Goal: Information Seeking & Learning: Check status

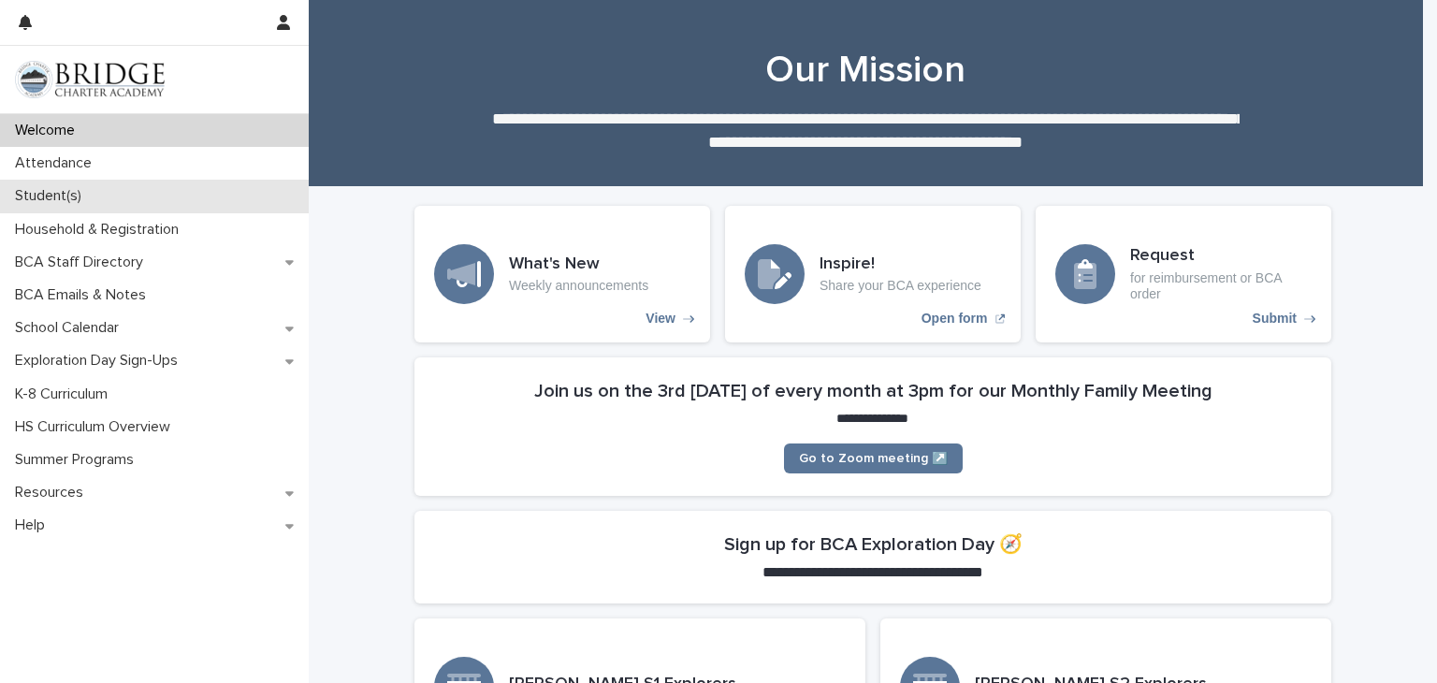
click at [226, 202] on div "Student(s)" at bounding box center [154, 196] width 309 height 33
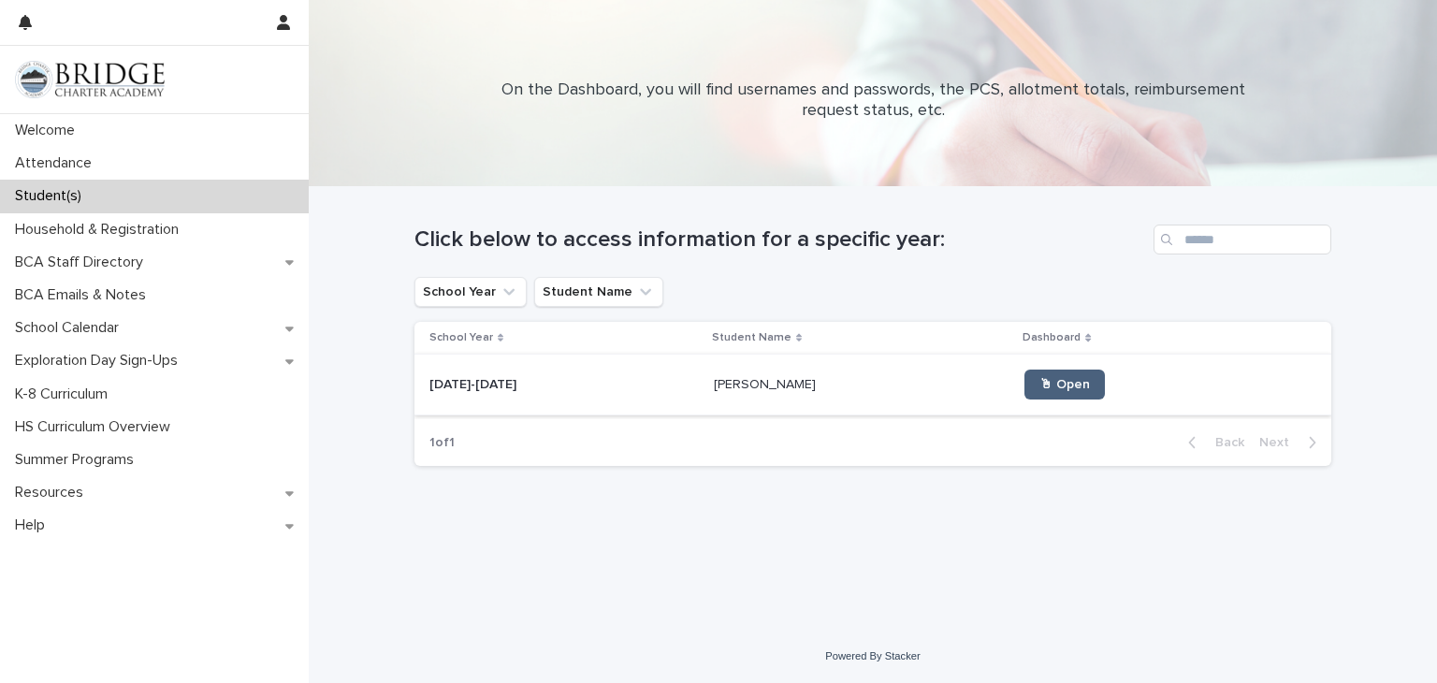
click at [1037, 392] on link "🖱 Open" at bounding box center [1065, 385] width 80 height 30
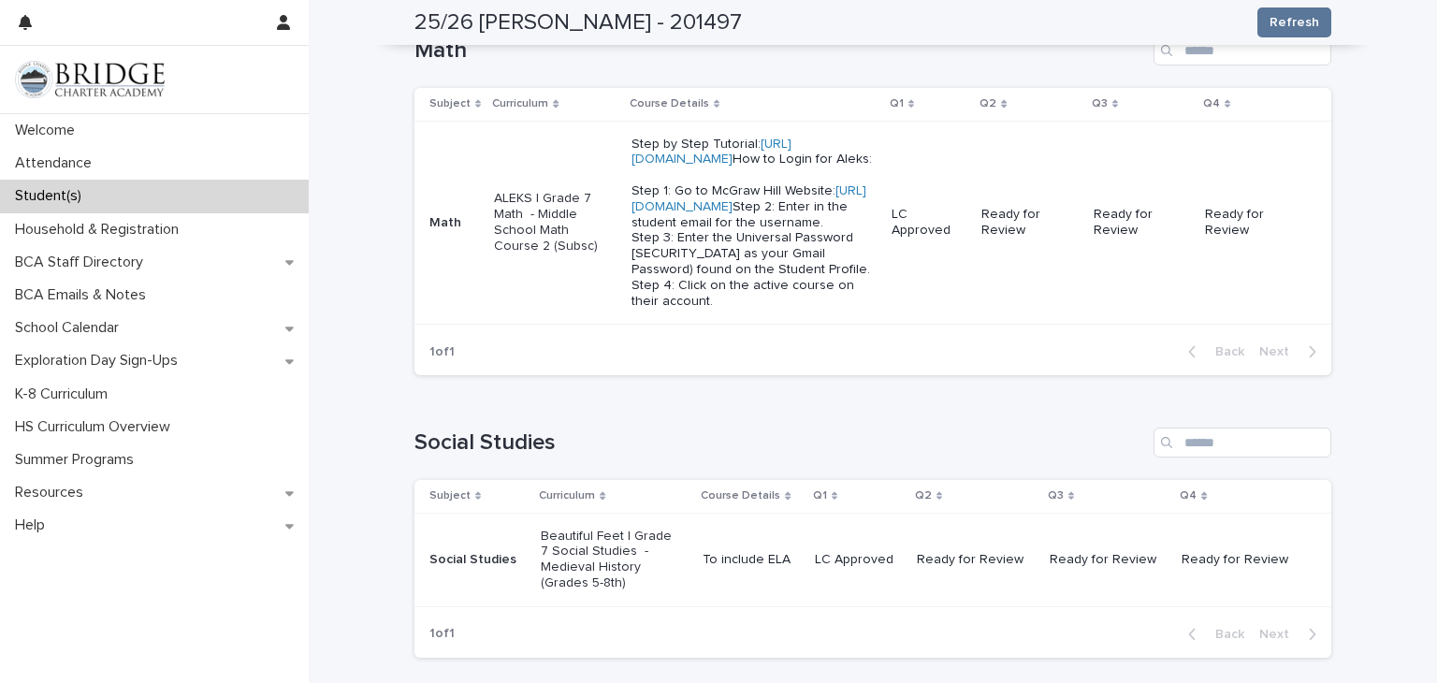
scroll to position [1091, 0]
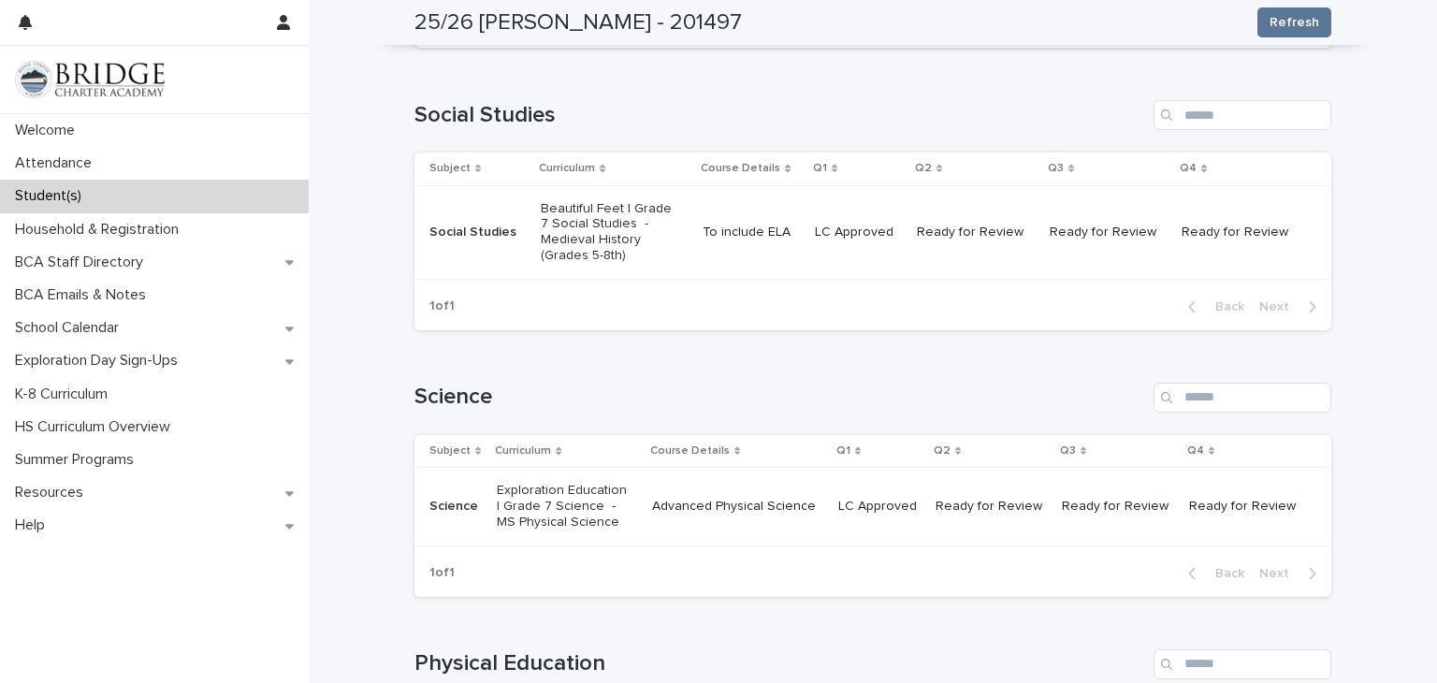
click at [786, 515] on p "Advanced Physical Science" at bounding box center [737, 507] width 171 height 16
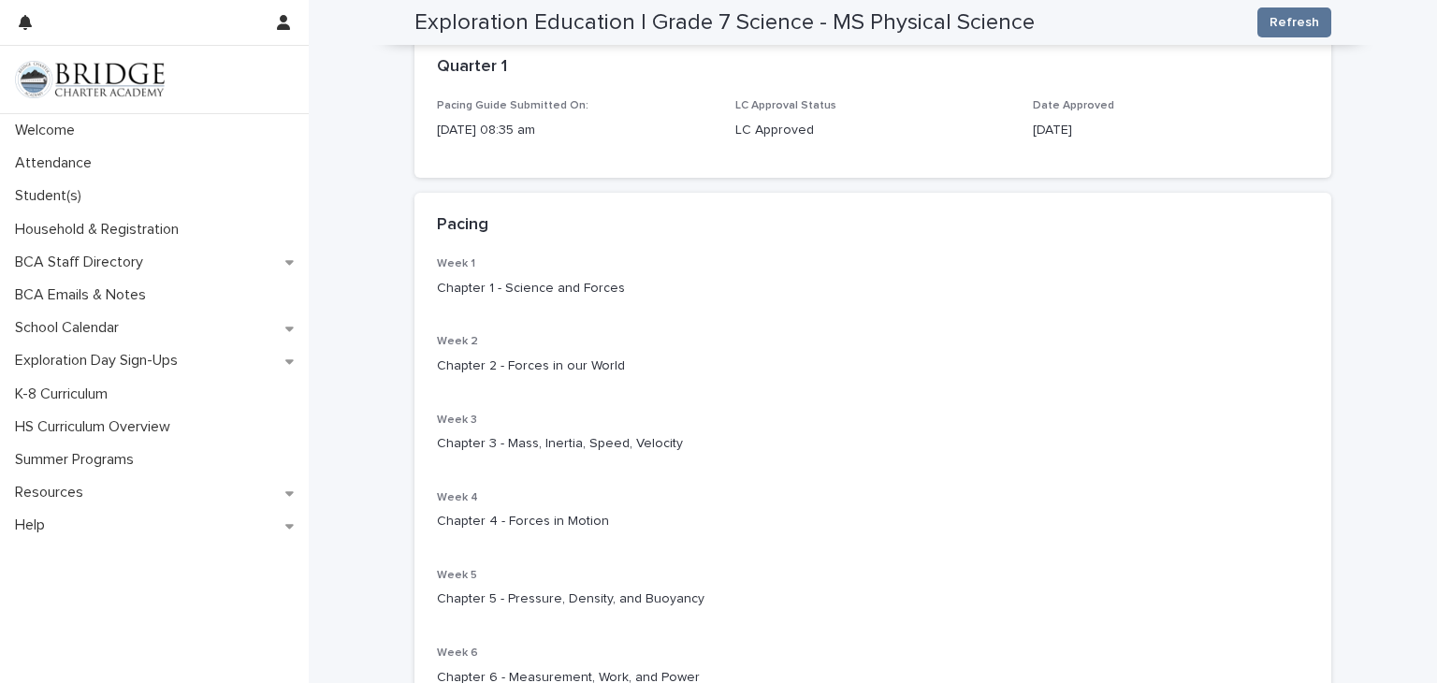
scroll to position [115, 0]
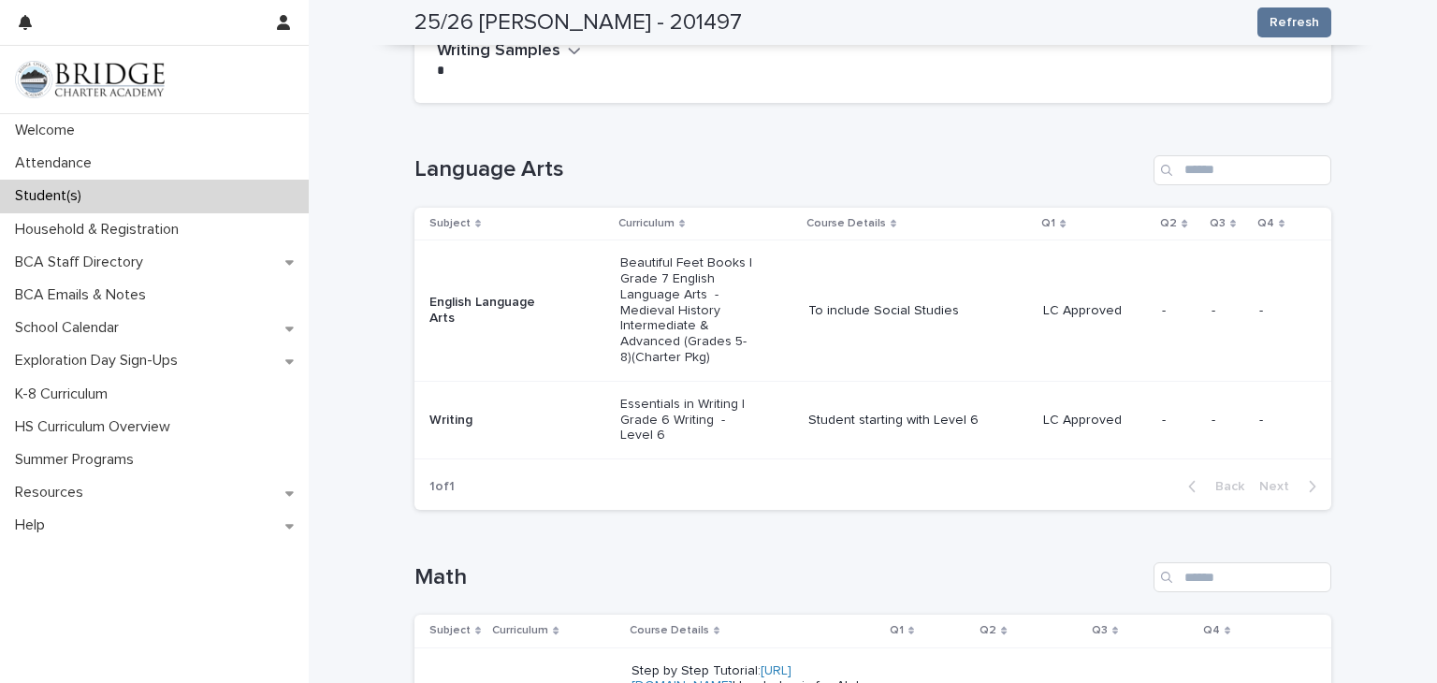
scroll to position [233, 0]
click at [928, 426] on p "Student starting with Level 6" at bounding box center [919, 424] width 220 height 16
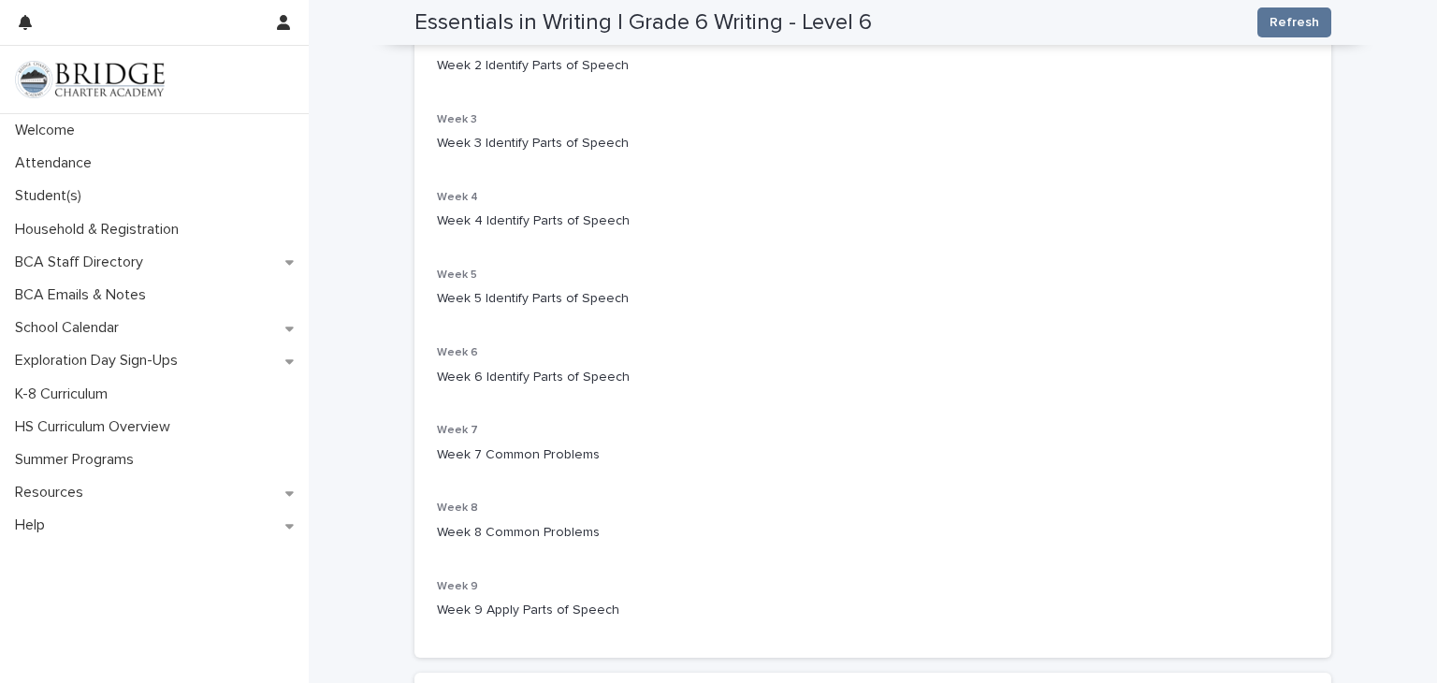
scroll to position [442, 0]
